Goal: Navigation & Orientation: Find specific page/section

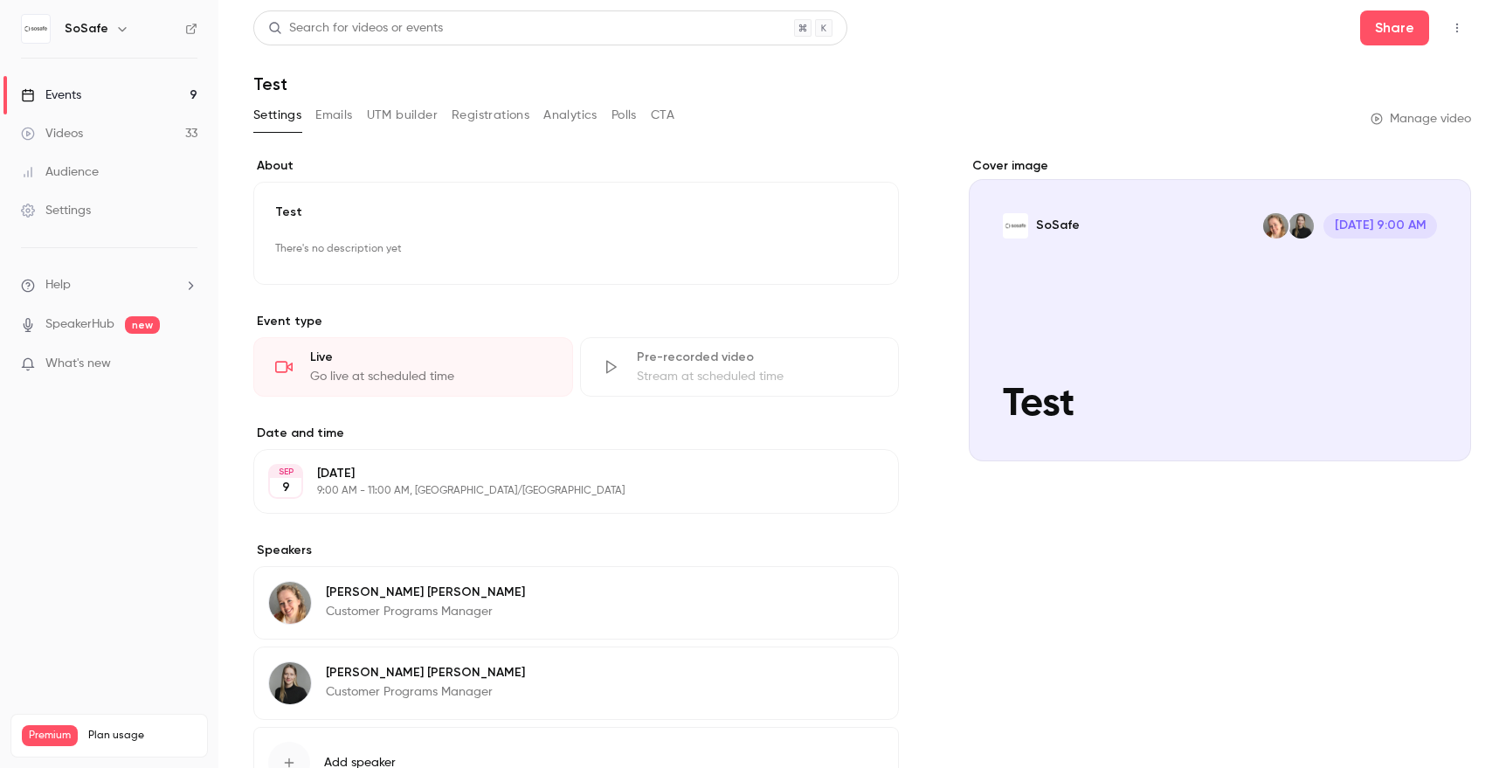
click at [1465, 31] on button "button" at bounding box center [1457, 28] width 28 height 28
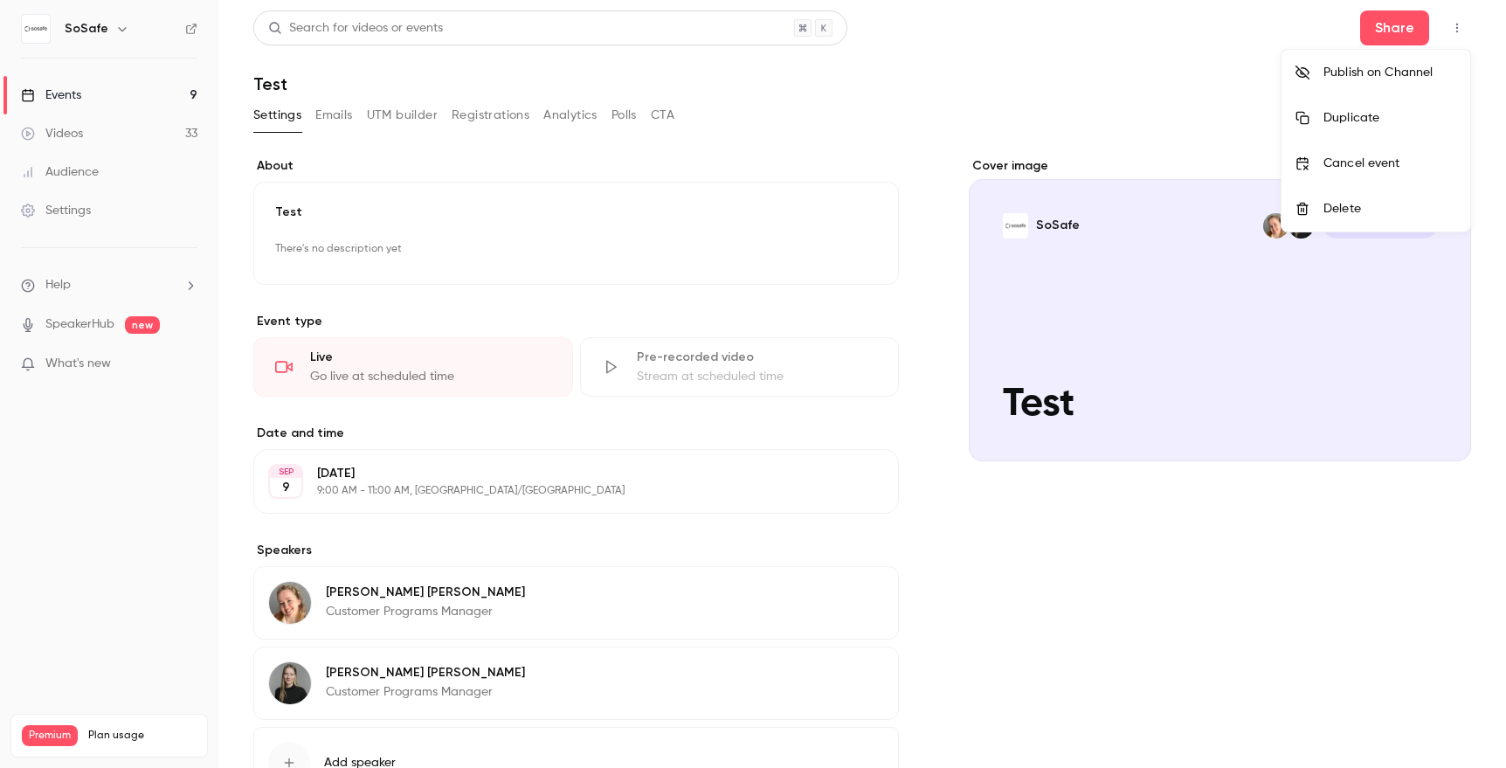
click at [1268, 44] on div at bounding box center [753, 384] width 1506 height 768
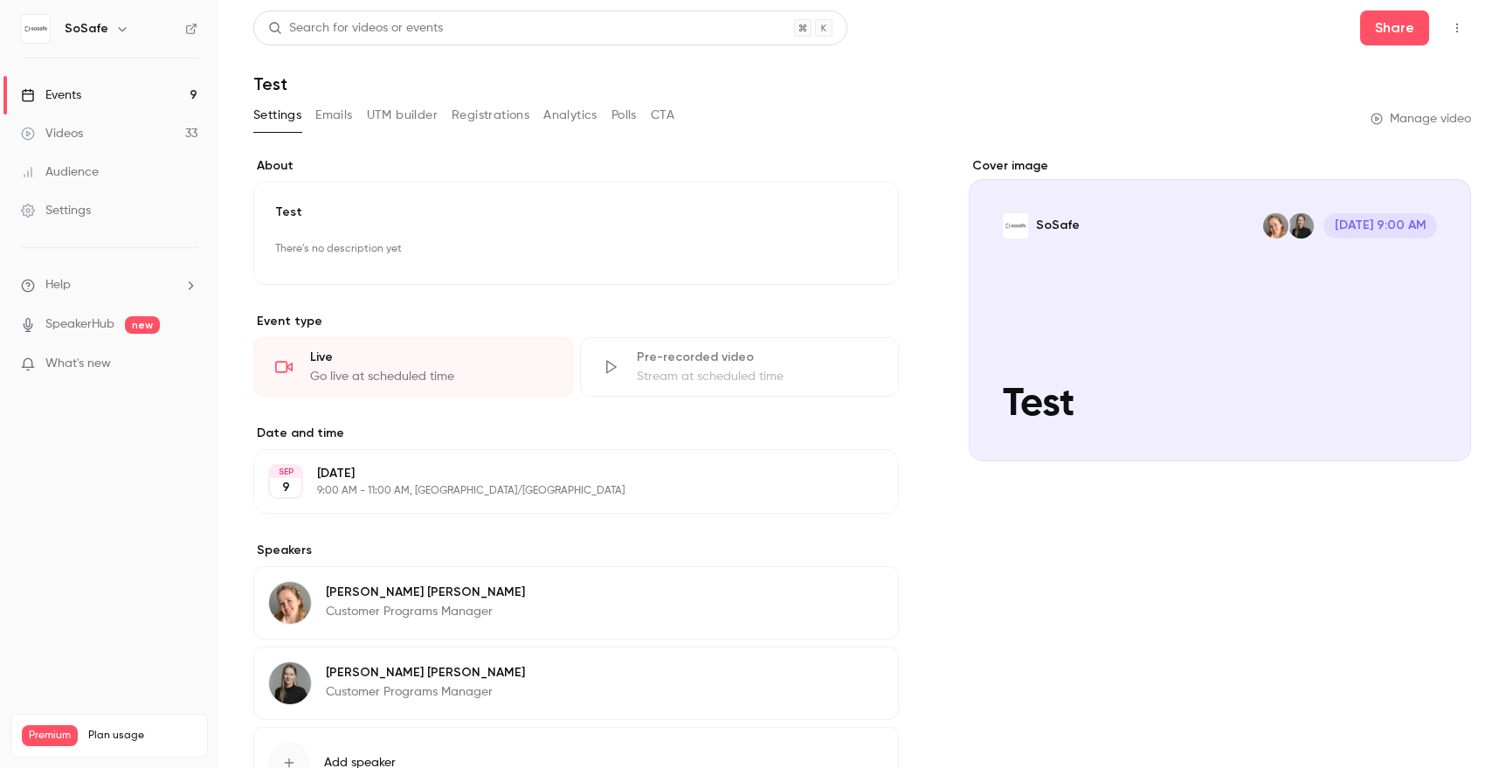
click at [105, 93] on link "Events 9" at bounding box center [109, 95] width 218 height 38
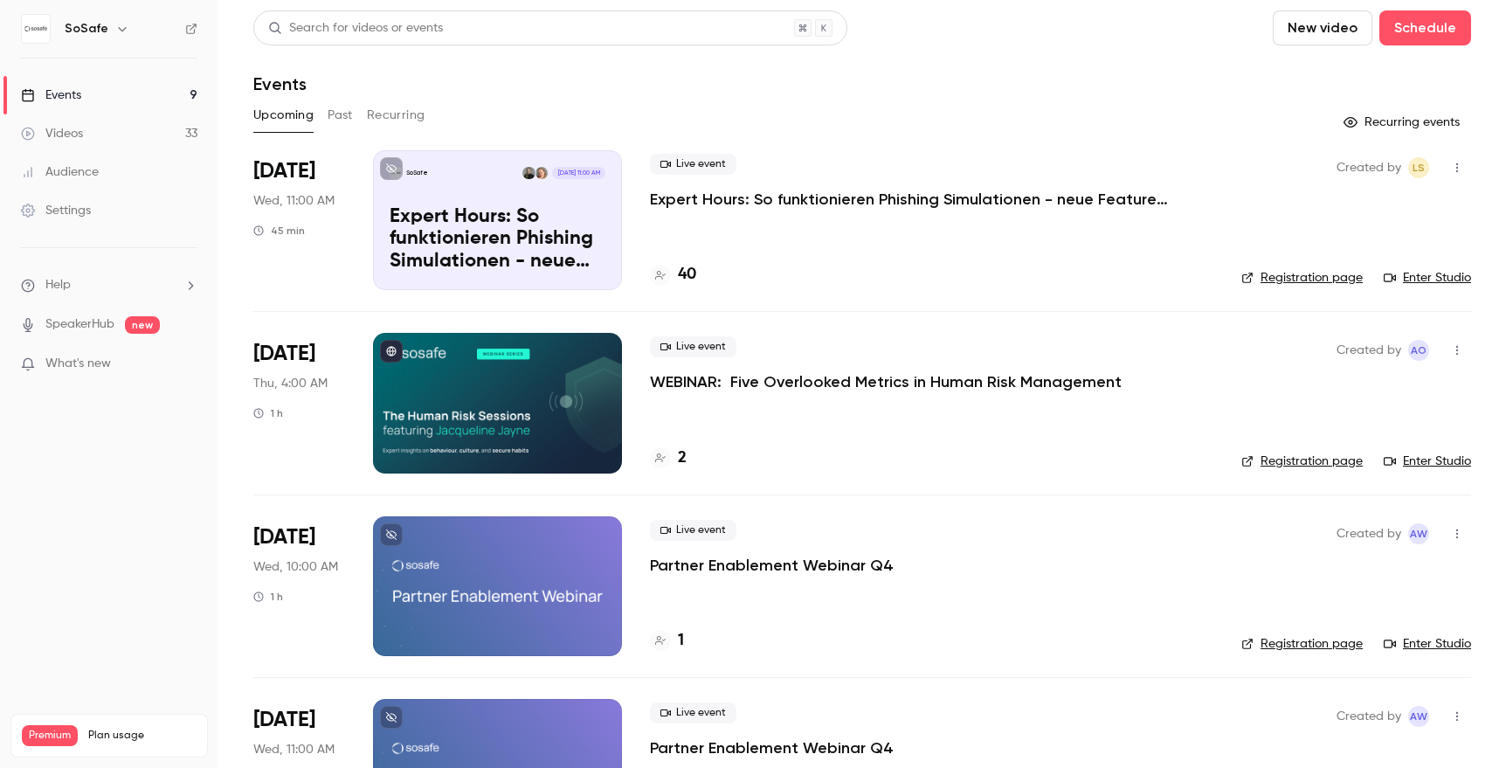
click at [1340, 283] on link "Registration page" at bounding box center [1301, 277] width 121 height 17
